Goal: Find specific page/section: Find specific page/section

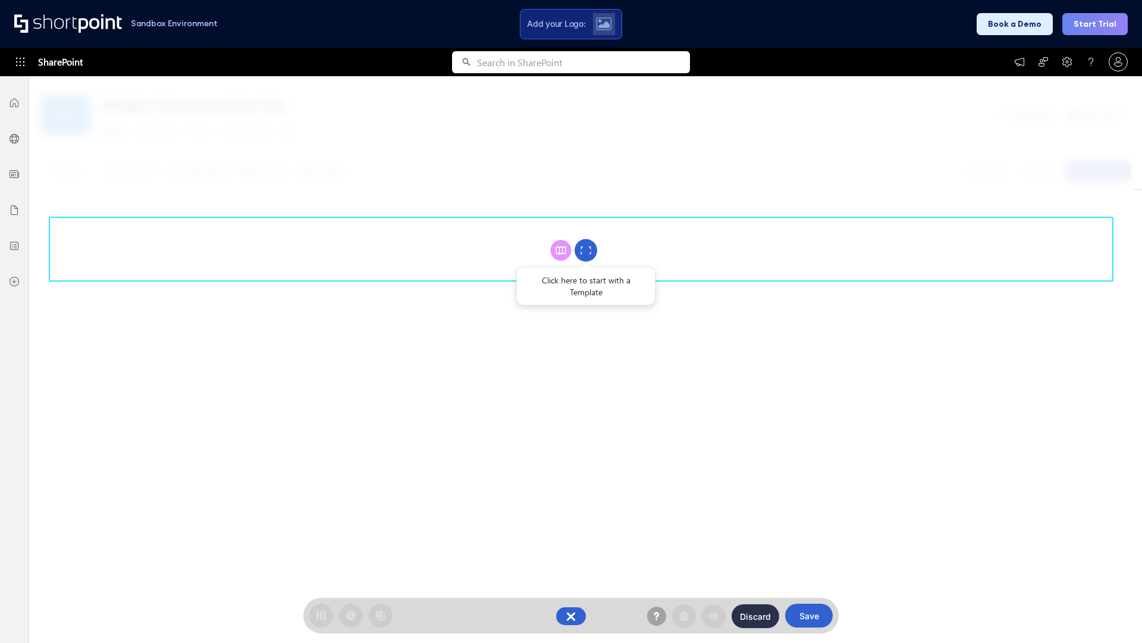
click at [586, 250] on circle at bounding box center [586, 250] width 23 height 23
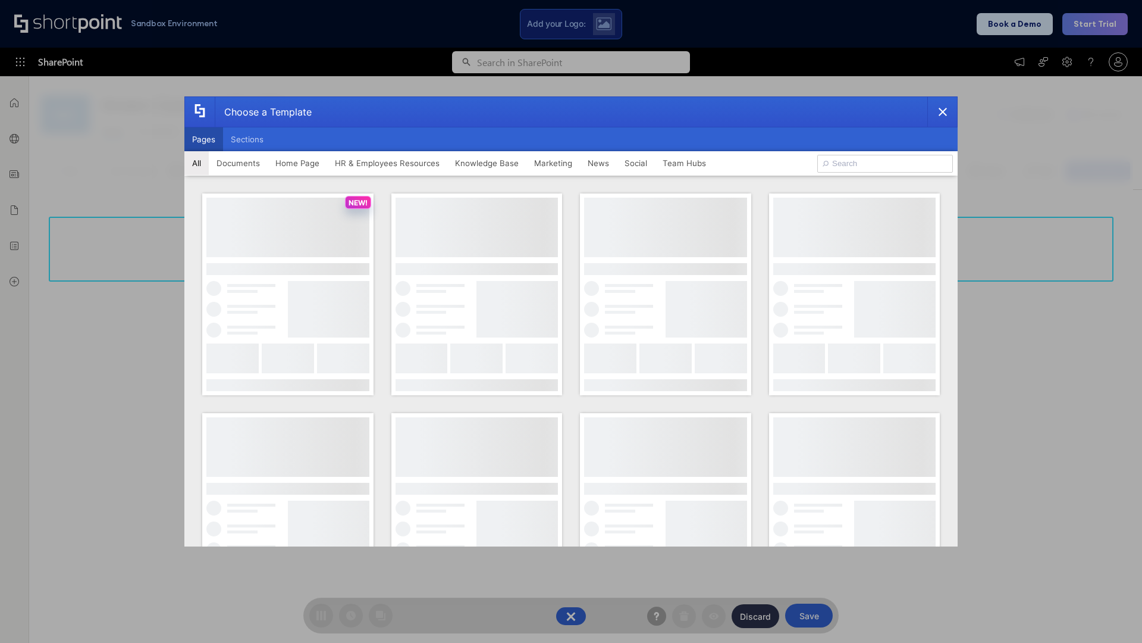
click at [203, 139] on button "Pages" at bounding box center [203, 139] width 39 height 24
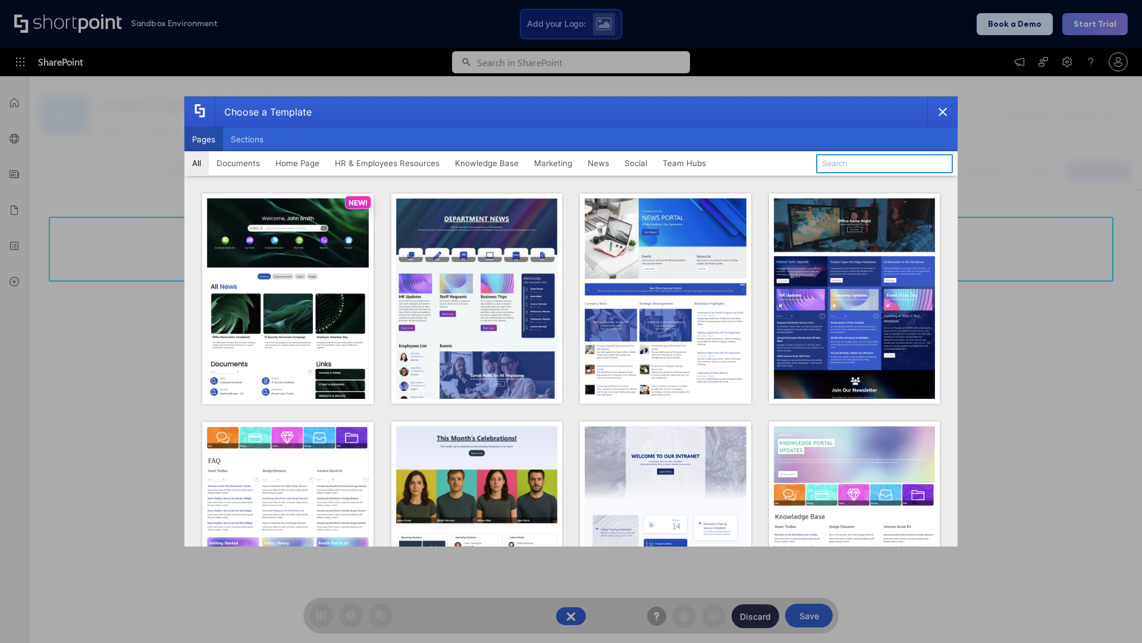
type input "Intranet Layout 1"
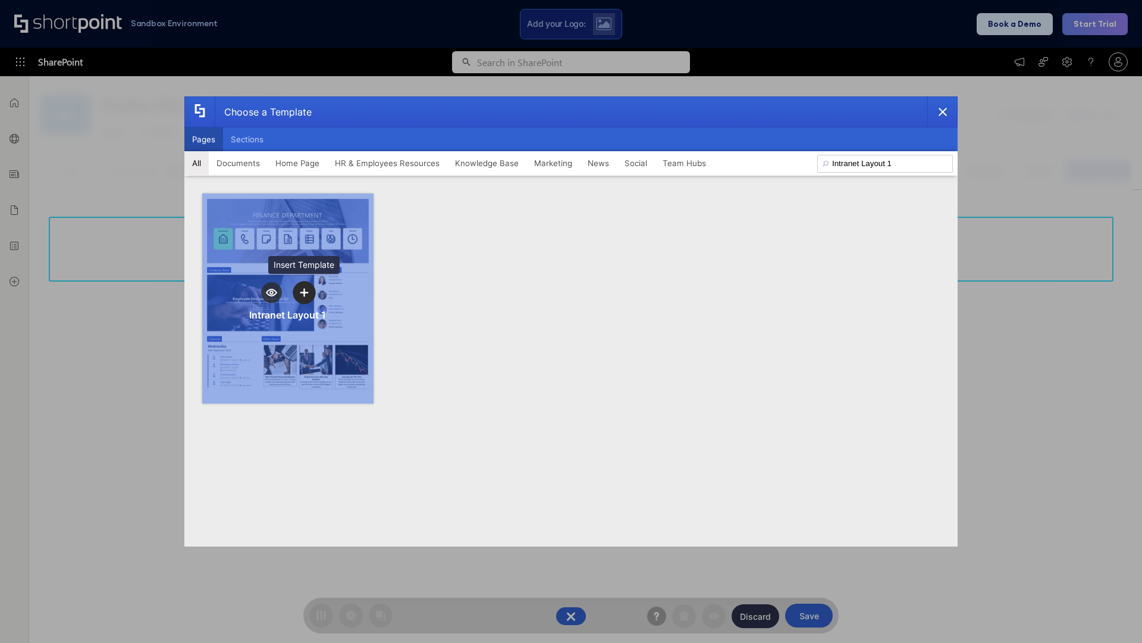
click at [304, 292] on icon "template selector" at bounding box center [304, 292] width 8 height 8
